Goal: Transaction & Acquisition: Subscribe to service/newsletter

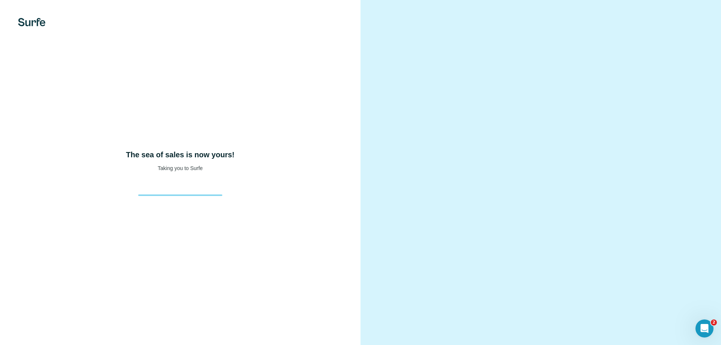
click at [585, 147] on video at bounding box center [541, 172] width 271 height 135
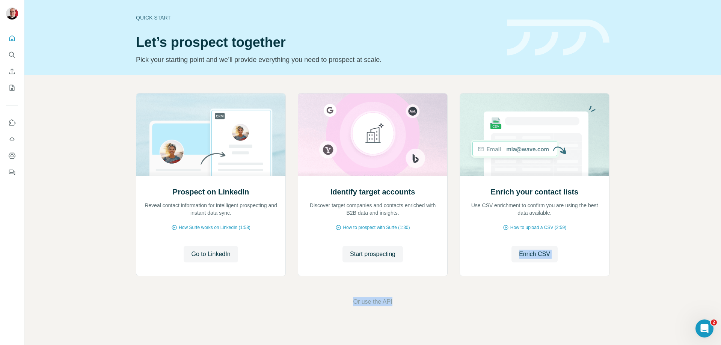
click at [593, 230] on div "Prospect on LinkedIn Reveal contact information for intelligent prospecting and…" at bounding box center [372, 200] width 697 height 250
click at [567, 335] on div "Quick start Let’s prospect together Pick your starting point and we’ll provide …" at bounding box center [372, 172] width 697 height 345
click at [427, 297] on div "Prospect on LinkedIn Reveal contact information for intelligent prospecting and…" at bounding box center [372, 200] width 697 height 250
